Goal: Information Seeking & Learning: Learn about a topic

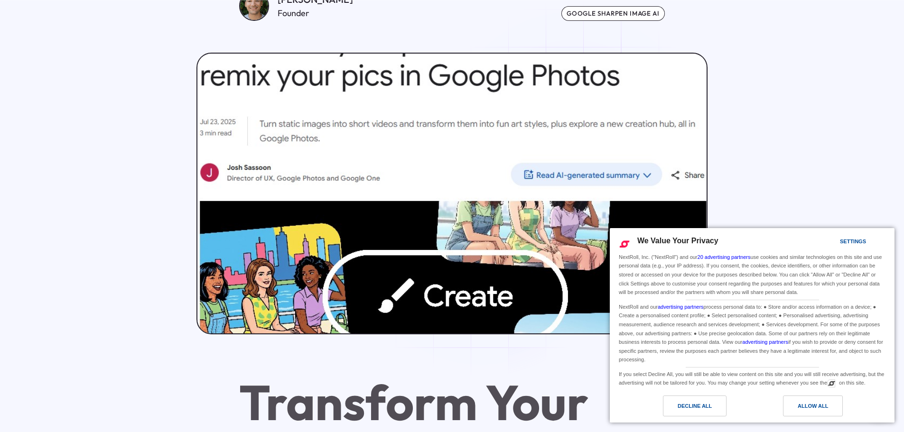
scroll to position [379, 0]
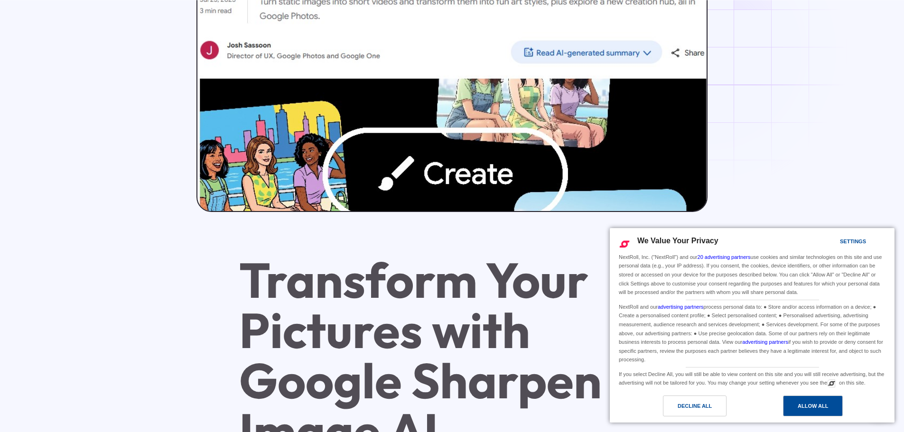
click at [821, 397] on div "Allow All" at bounding box center [813, 406] width 60 height 21
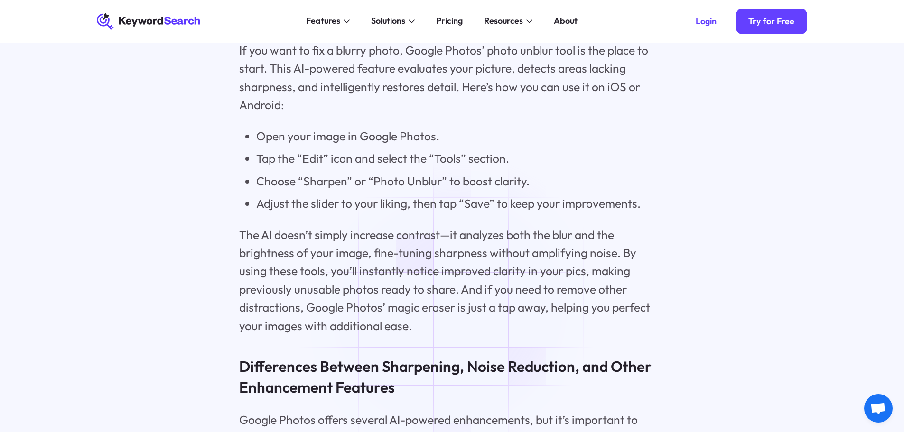
scroll to position [1771, 0]
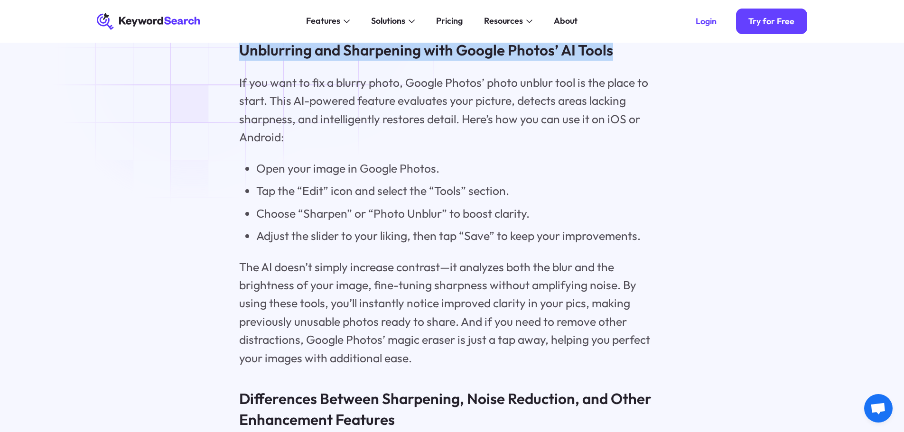
drag, startPoint x: 566, startPoint y: 61, endPoint x: 193, endPoint y: 65, distance: 373.3
copy h3 "Unblurring and Sharpening with Google Photos’ AI Tools"
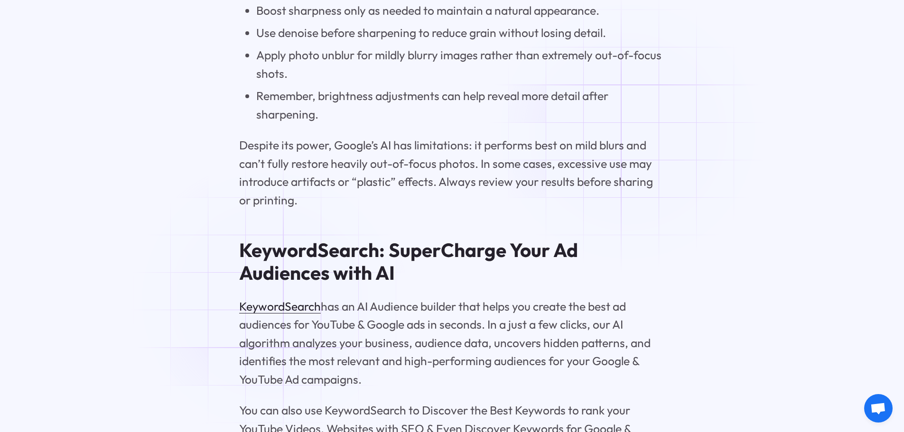
scroll to position [3794, 0]
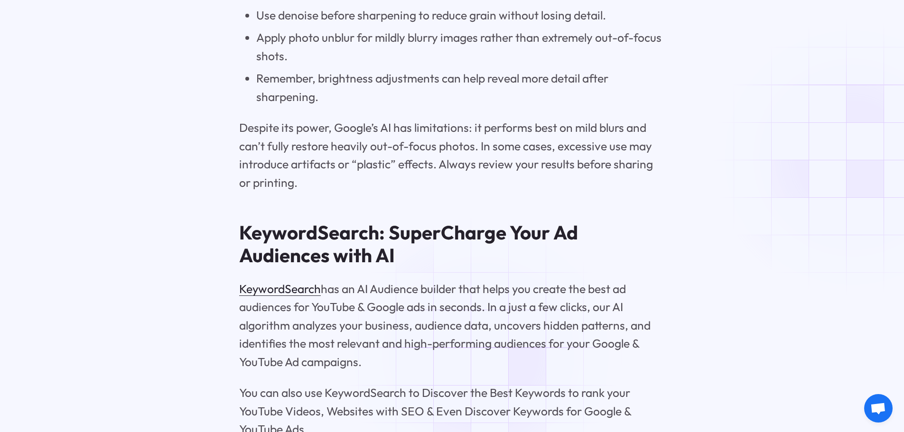
drag, startPoint x: 858, startPoint y: 157, endPoint x: 655, endPoint y: 145, distance: 203.4
click at [655, 145] on p "Despite its power, Google’s AI has limitations: it performs best on mild blurs …" at bounding box center [451, 155] width 425 height 73
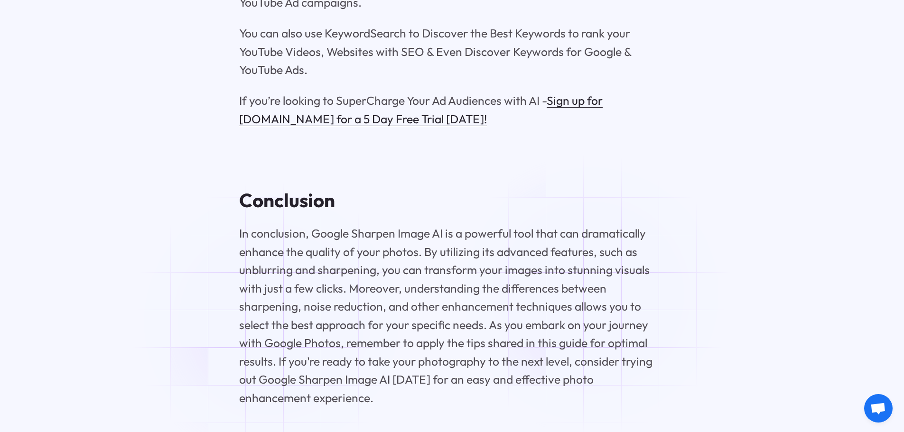
scroll to position [4300, 0]
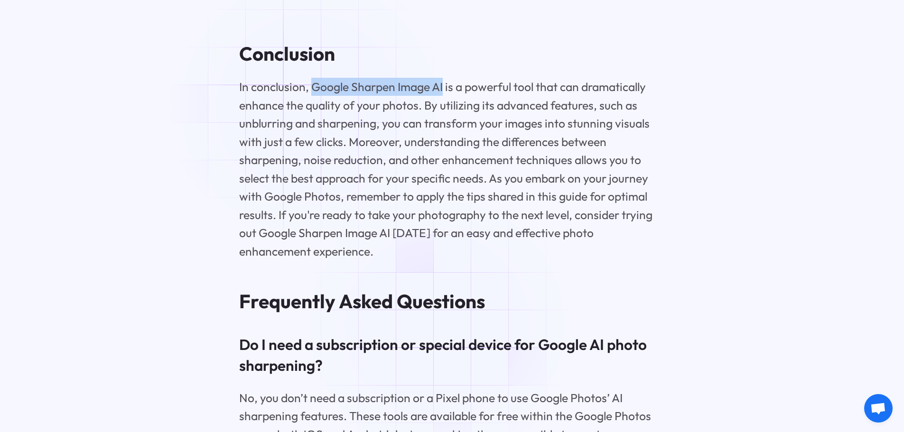
drag, startPoint x: 442, startPoint y: 101, endPoint x: 311, endPoint y: 107, distance: 131.0
click at [311, 107] on p "In conclusion, Google Sharpen Image AI is a powerful tool that can dramatically…" at bounding box center [451, 169] width 425 height 183
copy p "Google Sharpen Image AI"
